Goal: Task Accomplishment & Management: Manage account settings

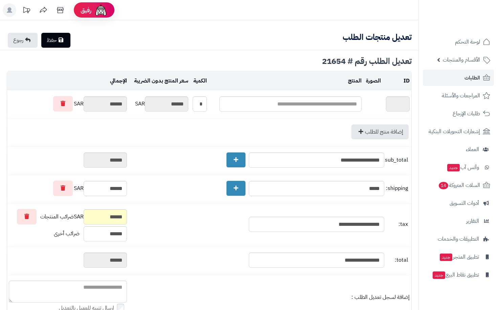
type textarea "**********"
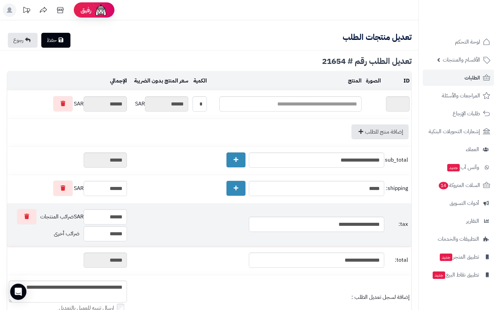
click at [315, 208] on td "**********" at bounding box center [270, 225] width 282 height 43
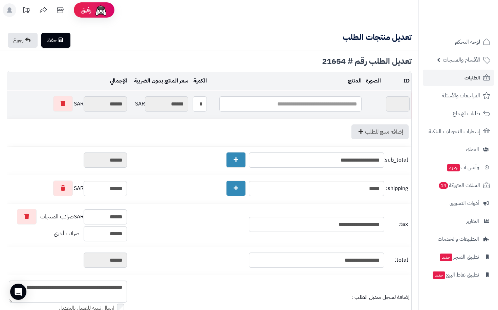
click at [310, 118] on td at bounding box center [285, 105] width 155 height 28
click at [310, 105] on input "text" at bounding box center [290, 103] width 142 height 15
click at [469, 58] on span "الأقسام والمنتجات" at bounding box center [460, 59] width 37 height 9
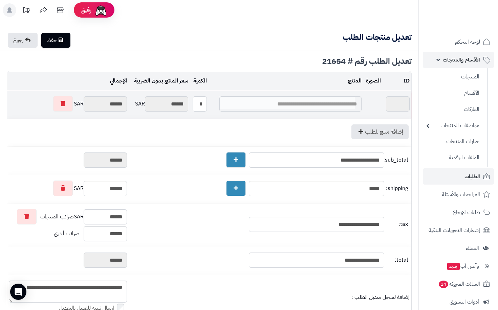
click at [467, 60] on span "الأقسام والمنتجات" at bounding box center [460, 59] width 37 height 9
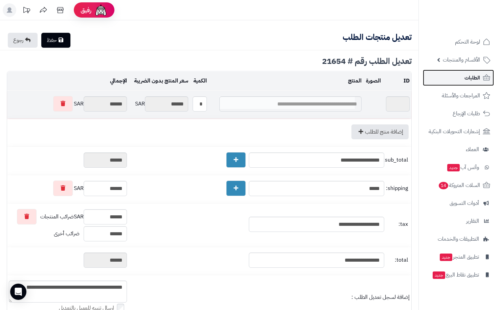
click at [473, 76] on span "الطلبات" at bounding box center [472, 77] width 16 height 9
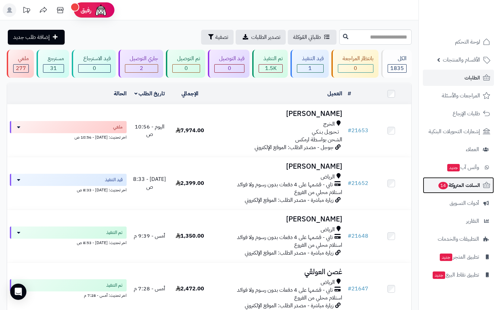
click at [457, 185] on span "السلات المتروكة 14" at bounding box center [458, 185] width 42 height 9
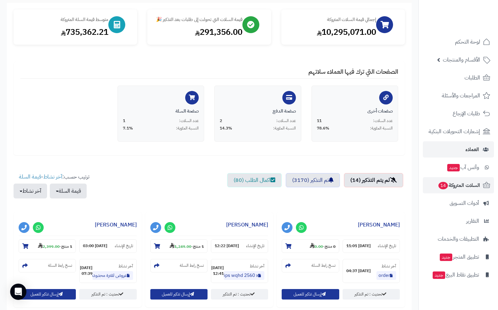
scroll to position [68, 0]
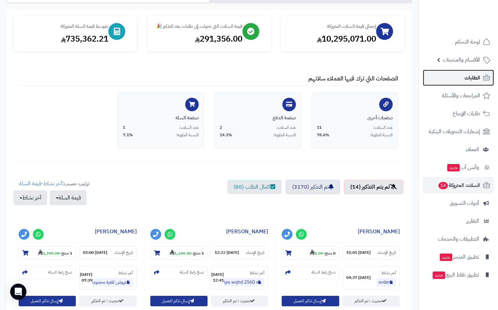
click at [474, 80] on span "الطلبات" at bounding box center [472, 77] width 16 height 9
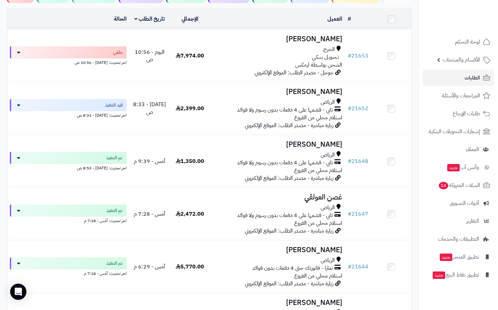
scroll to position [34, 0]
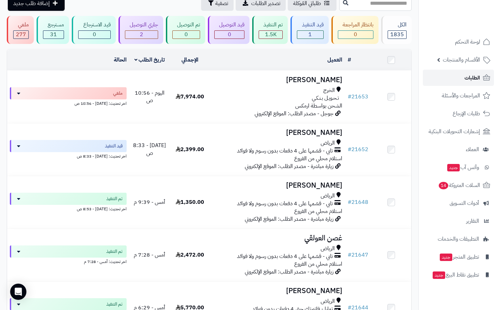
click at [477, 80] on span "الطلبات" at bounding box center [472, 77] width 16 height 9
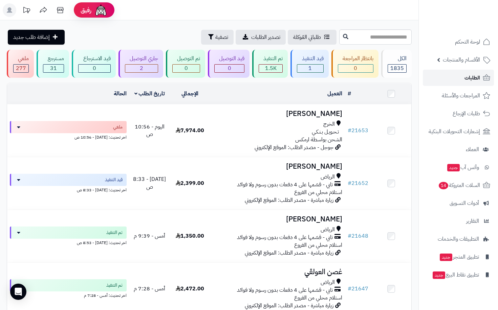
click at [464, 79] on span "الطلبات" at bounding box center [472, 77] width 16 height 9
click at [463, 74] on link "الطلبات" at bounding box center [457, 78] width 71 height 16
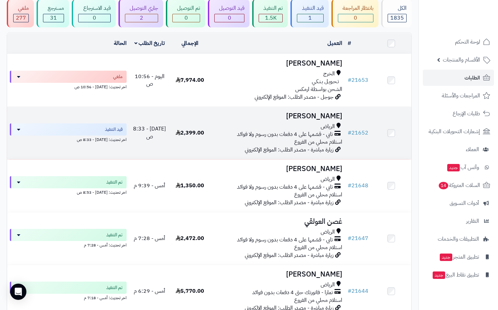
scroll to position [34, 0]
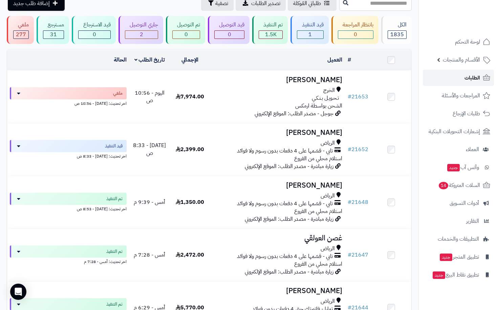
click at [460, 83] on link "الطلبات" at bounding box center [457, 78] width 71 height 16
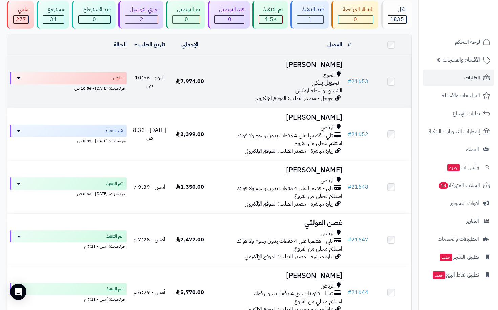
scroll to position [34, 0]
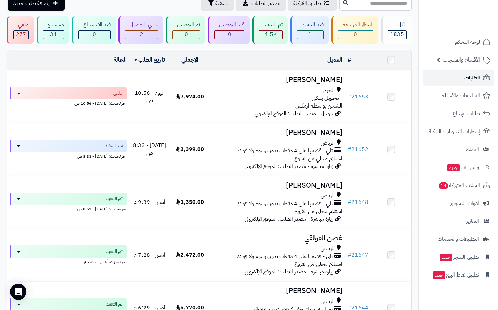
click at [474, 77] on span "الطلبات" at bounding box center [472, 77] width 16 height 9
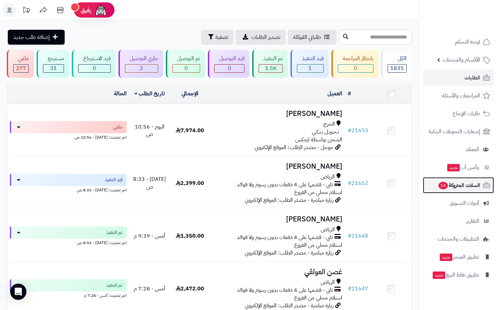
click at [467, 187] on span "السلات المتروكة 14" at bounding box center [458, 185] width 42 height 9
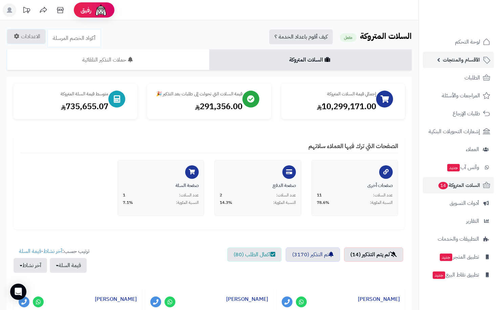
click at [468, 57] on span "الأقسام والمنتجات" at bounding box center [460, 59] width 37 height 9
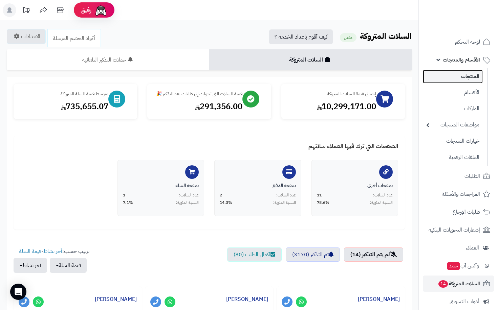
click at [476, 76] on link "المنتجات" at bounding box center [452, 77] width 60 height 14
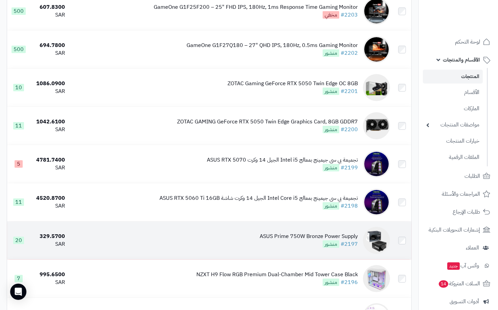
scroll to position [643, 0]
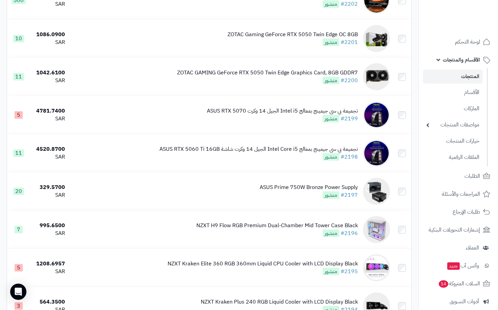
click at [453, 61] on span "الأقسام والمنتجات" at bounding box center [460, 59] width 37 height 9
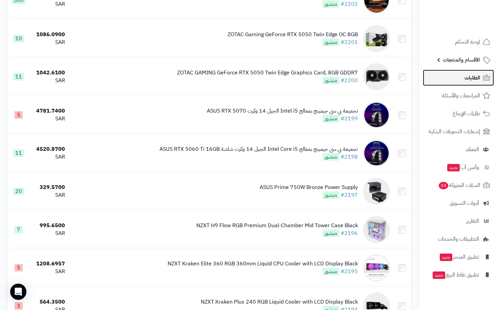
click at [471, 77] on span "الطلبات" at bounding box center [472, 77] width 16 height 9
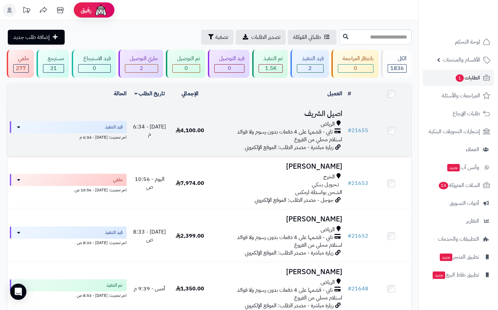
click at [280, 128] on span "تابي - قسّمها على 4 دفعات بدون رسوم ولا فوائد" at bounding box center [285, 132] width 96 height 8
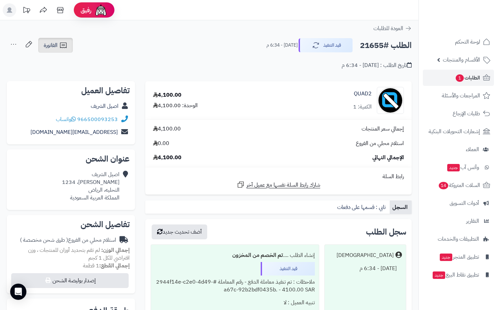
click at [59, 42] on icon at bounding box center [63, 45] width 8 height 8
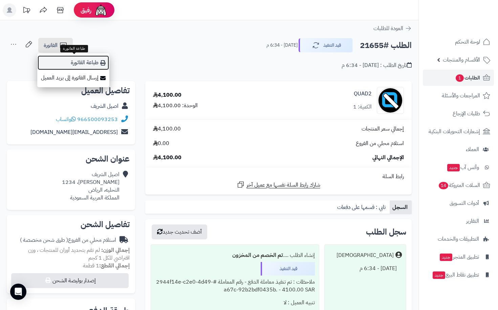
click at [80, 58] on link "طباعة الفاتورة" at bounding box center [73, 62] width 72 height 15
